Goal: Answer question/provide support: Share knowledge or assist other users

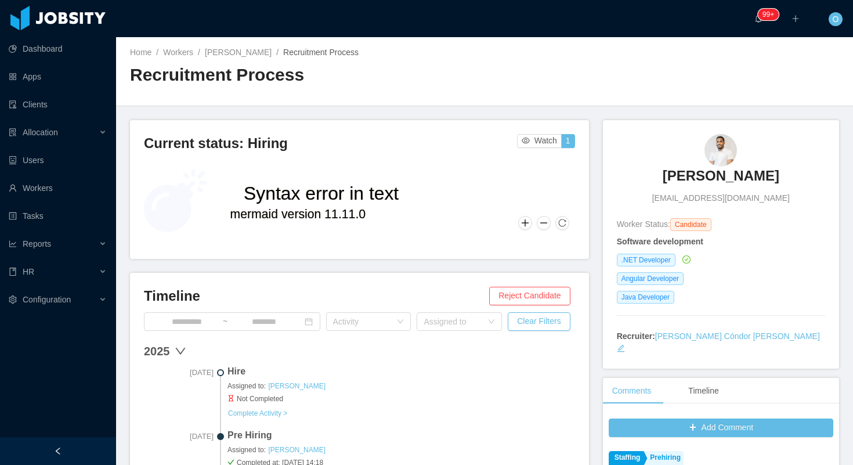
click at [208, 52] on link "[PERSON_NAME]" at bounding box center [238, 52] width 67 height 9
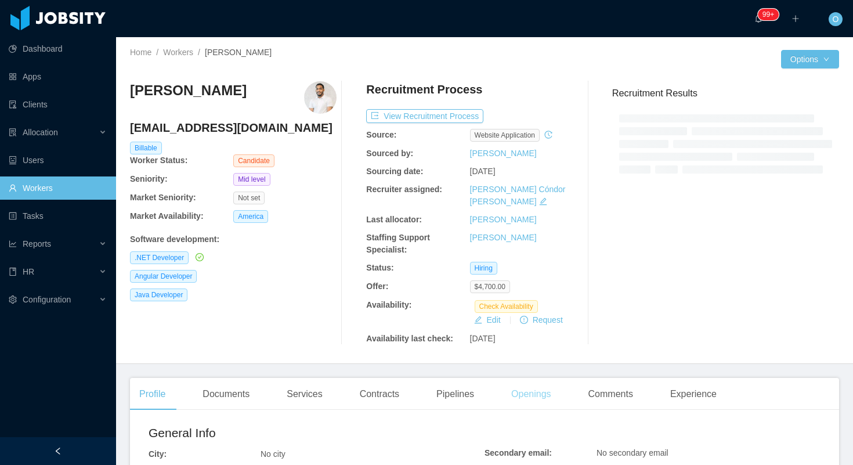
click at [529, 387] on div "Openings" at bounding box center [531, 394] width 59 height 32
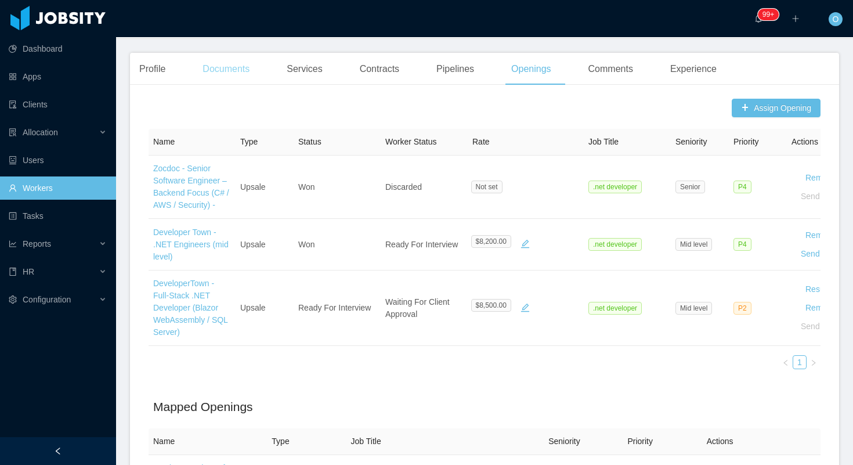
scroll to position [360, 0]
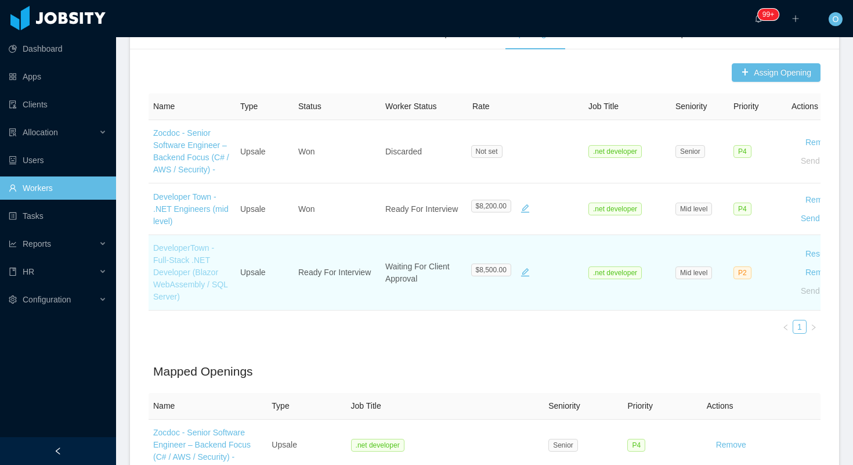
click at [210, 274] on link "DeveloperTown - Full-Stack .NET Developer (Blazor WebAssembly / SQL Server)" at bounding box center [190, 272] width 74 height 58
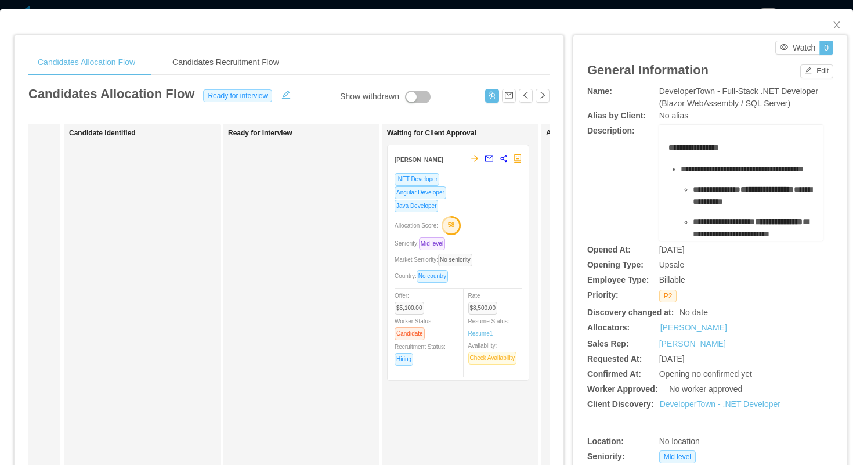
scroll to position [0, 219]
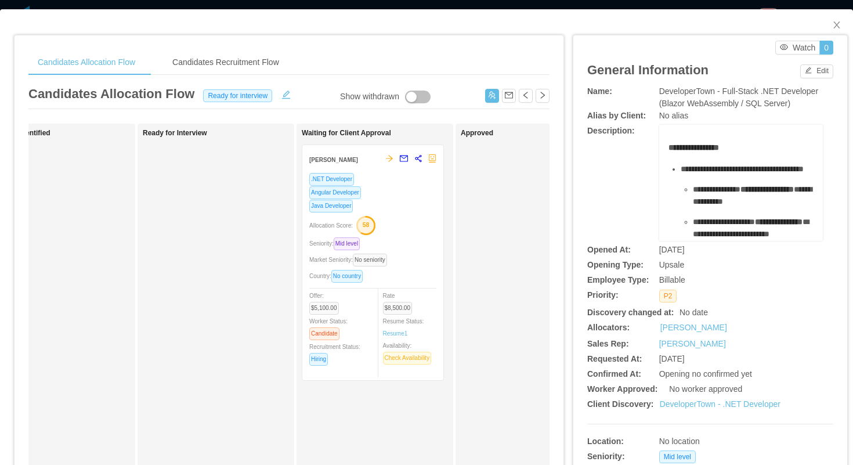
click at [418, 223] on div "Allocation Score: 58" at bounding box center [372, 224] width 127 height 19
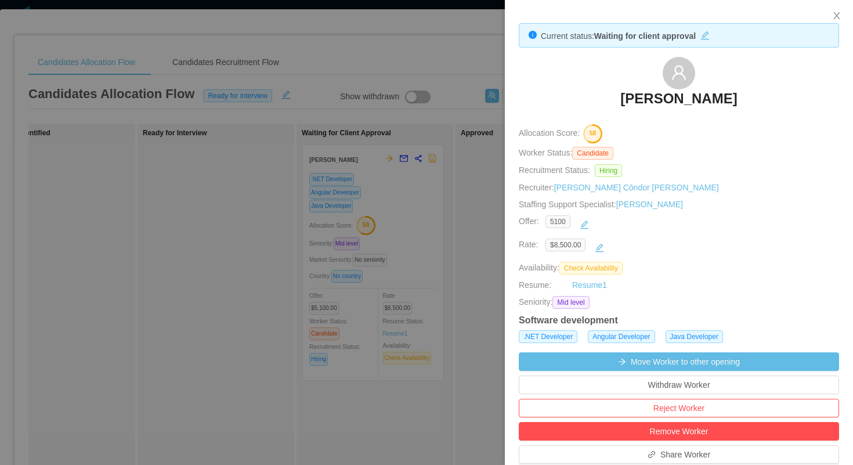
scroll to position [147, 0]
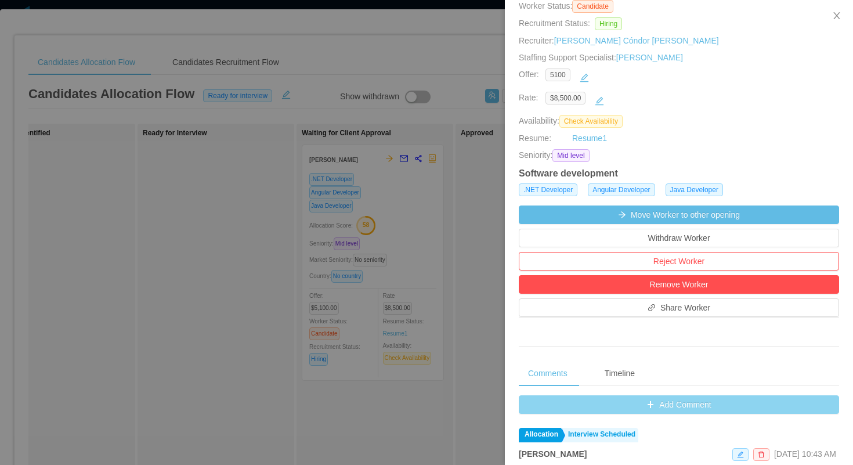
click at [532, 398] on button "Add Comment" at bounding box center [679, 404] width 320 height 19
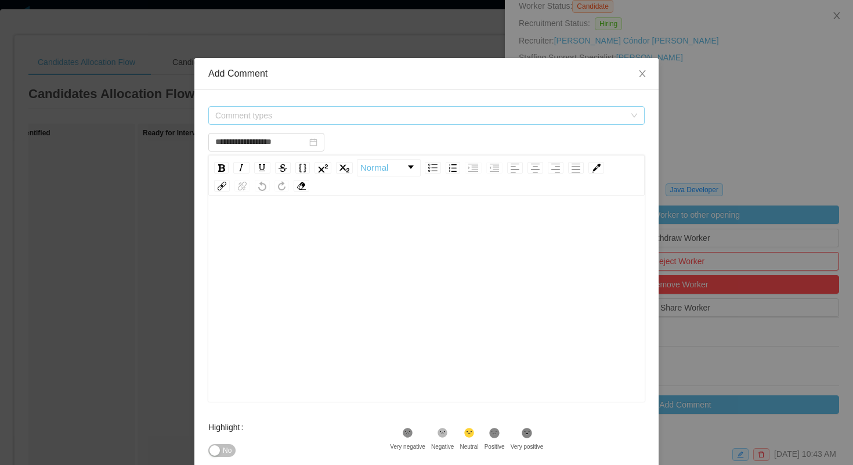
click at [422, 109] on span "Comment types" at bounding box center [422, 115] width 415 height 17
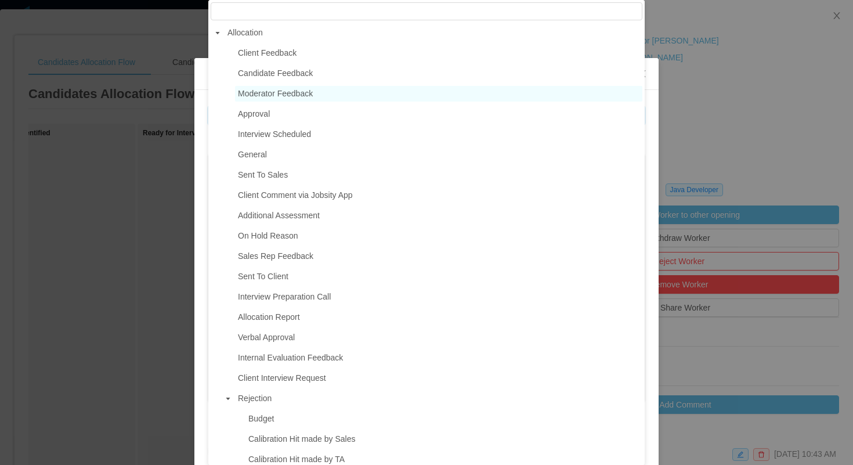
click at [310, 98] on span "Moderator Feedback" at bounding box center [438, 94] width 407 height 16
type input "**********"
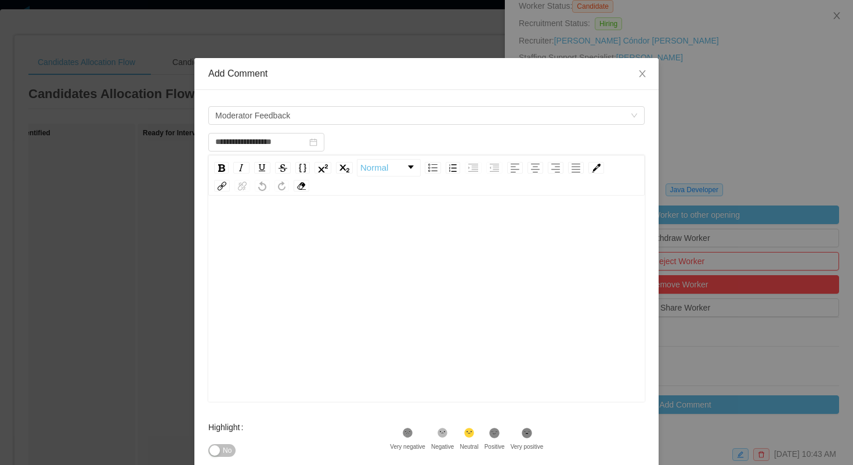
click at [314, 237] on div "rdw-editor" at bounding box center [427, 226] width 418 height 23
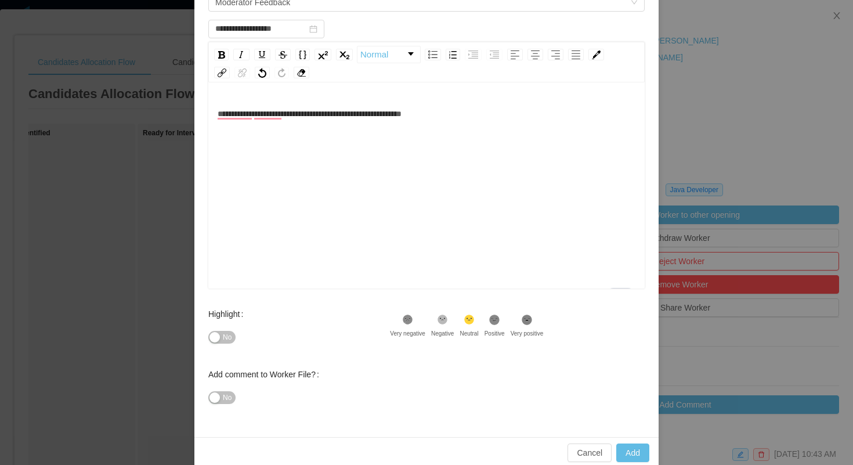
scroll to position [126, 0]
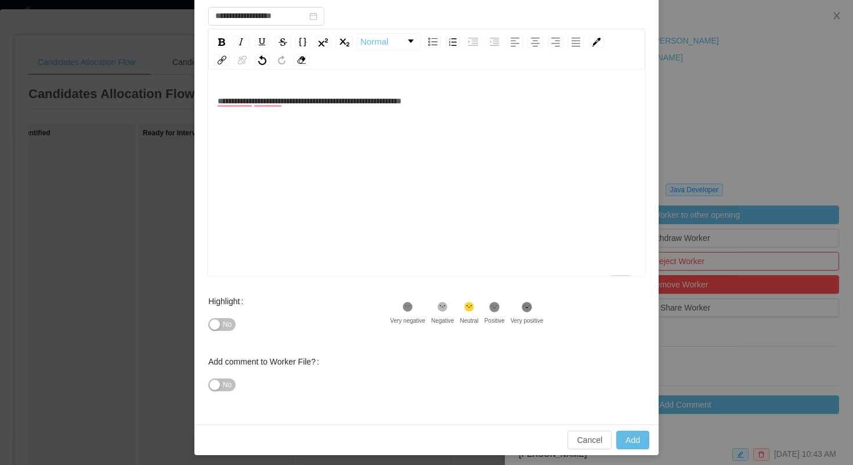
click at [500, 311] on icon ".st1{fill:#232323}" at bounding box center [495, 307] width 12 height 12
click at [628, 439] on button "Add" at bounding box center [632, 440] width 33 height 19
type input "**********"
